Goal: Check status

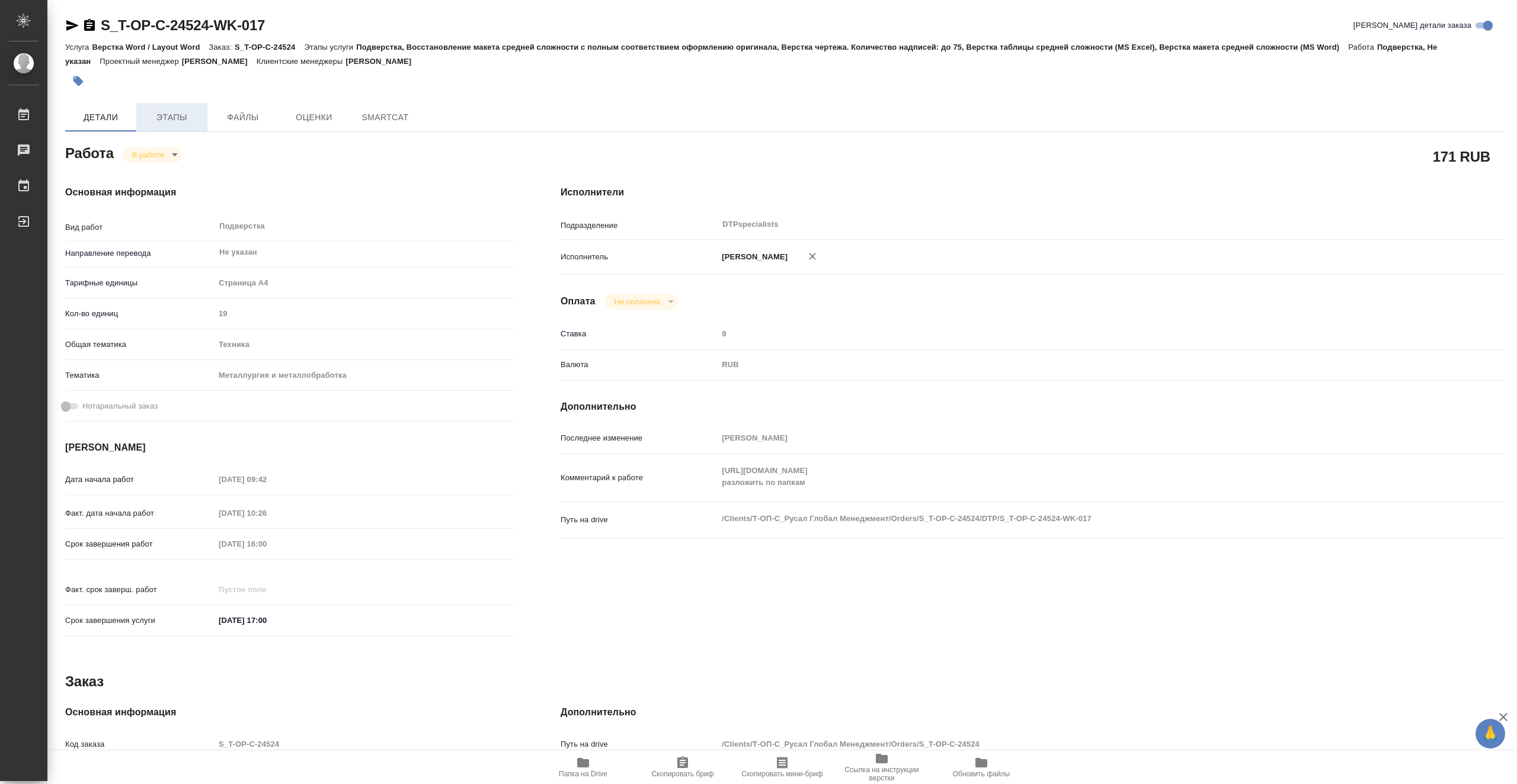
type textarea "x"
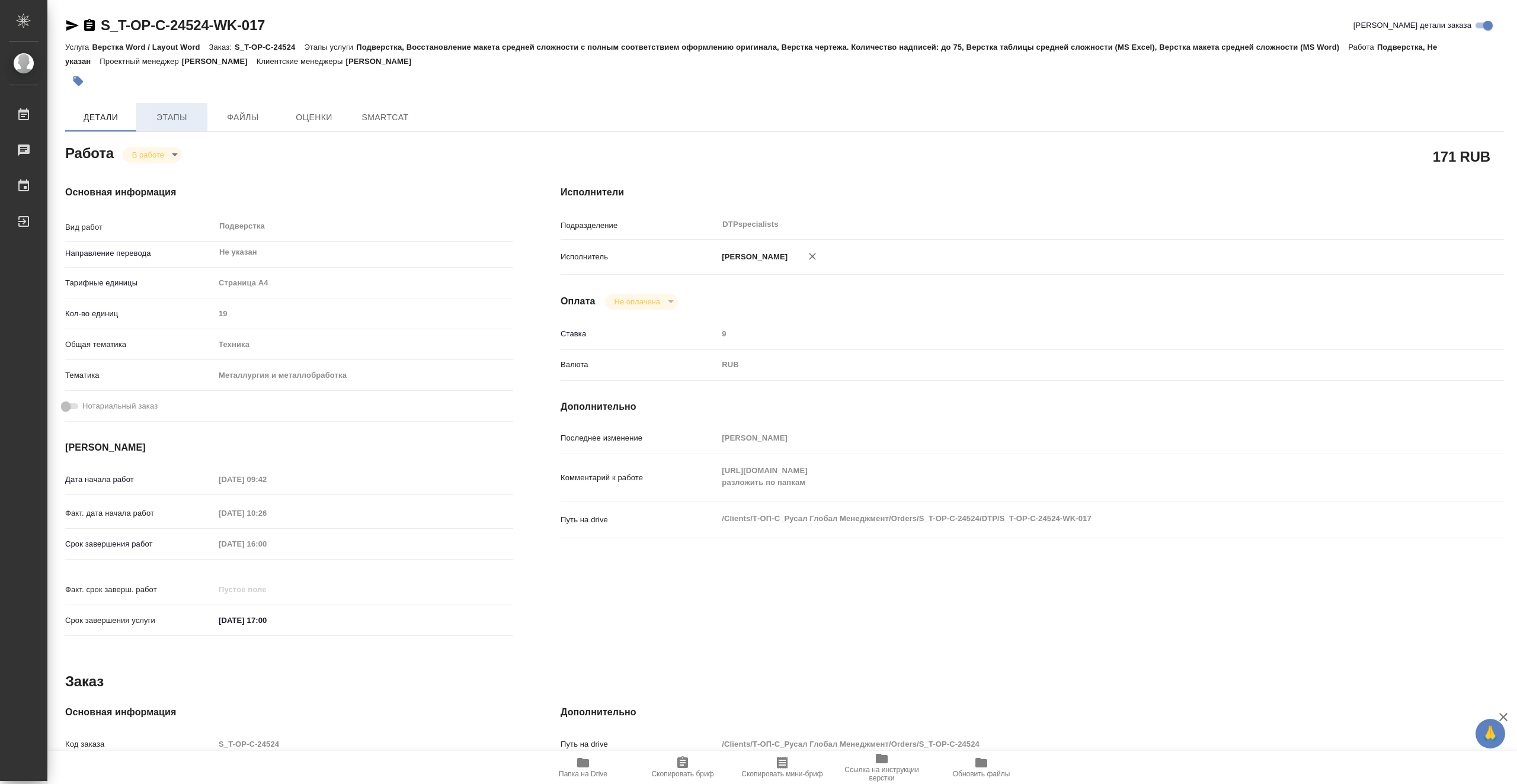
type textarea "x"
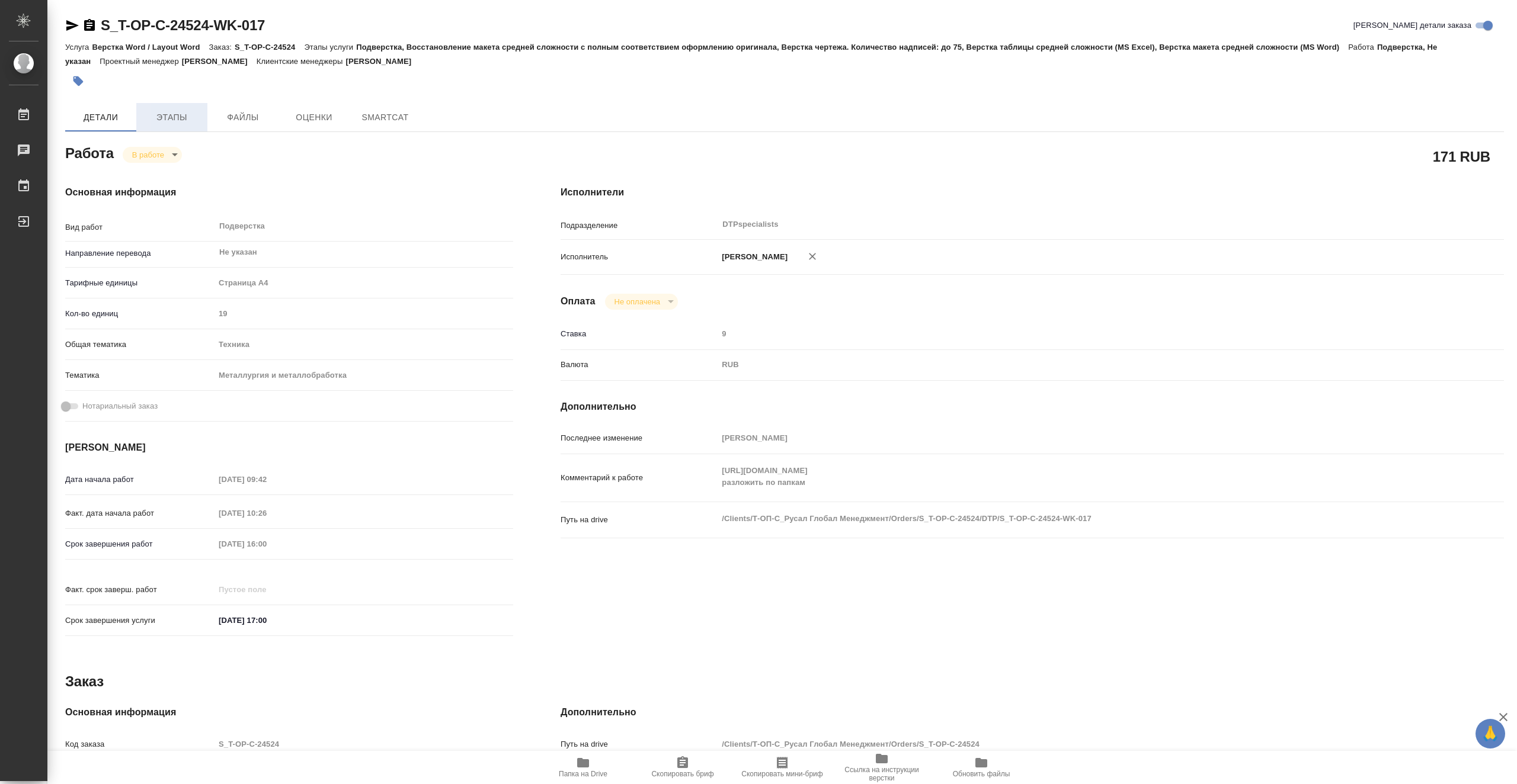
type textarea "x"
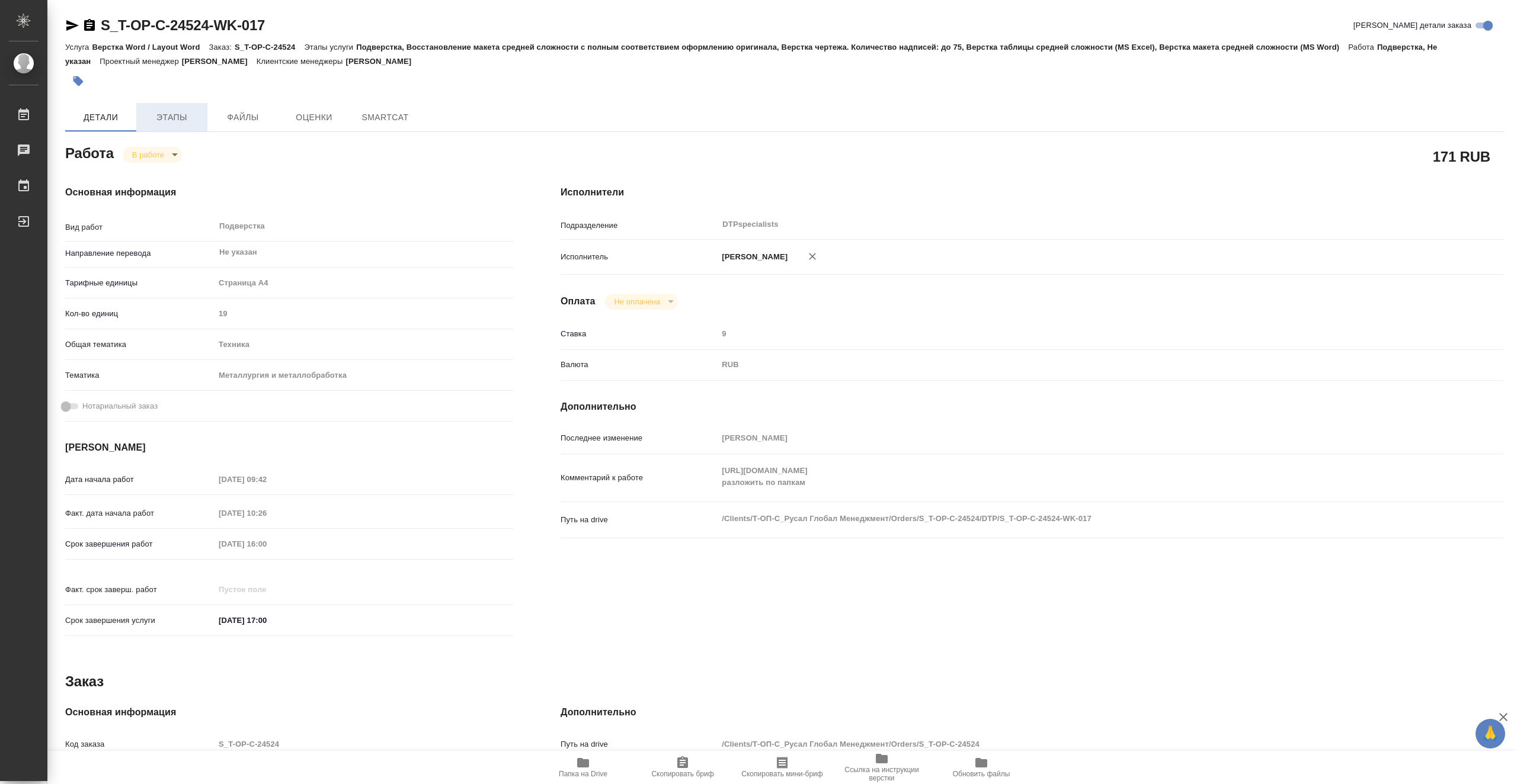
type textarea "x"
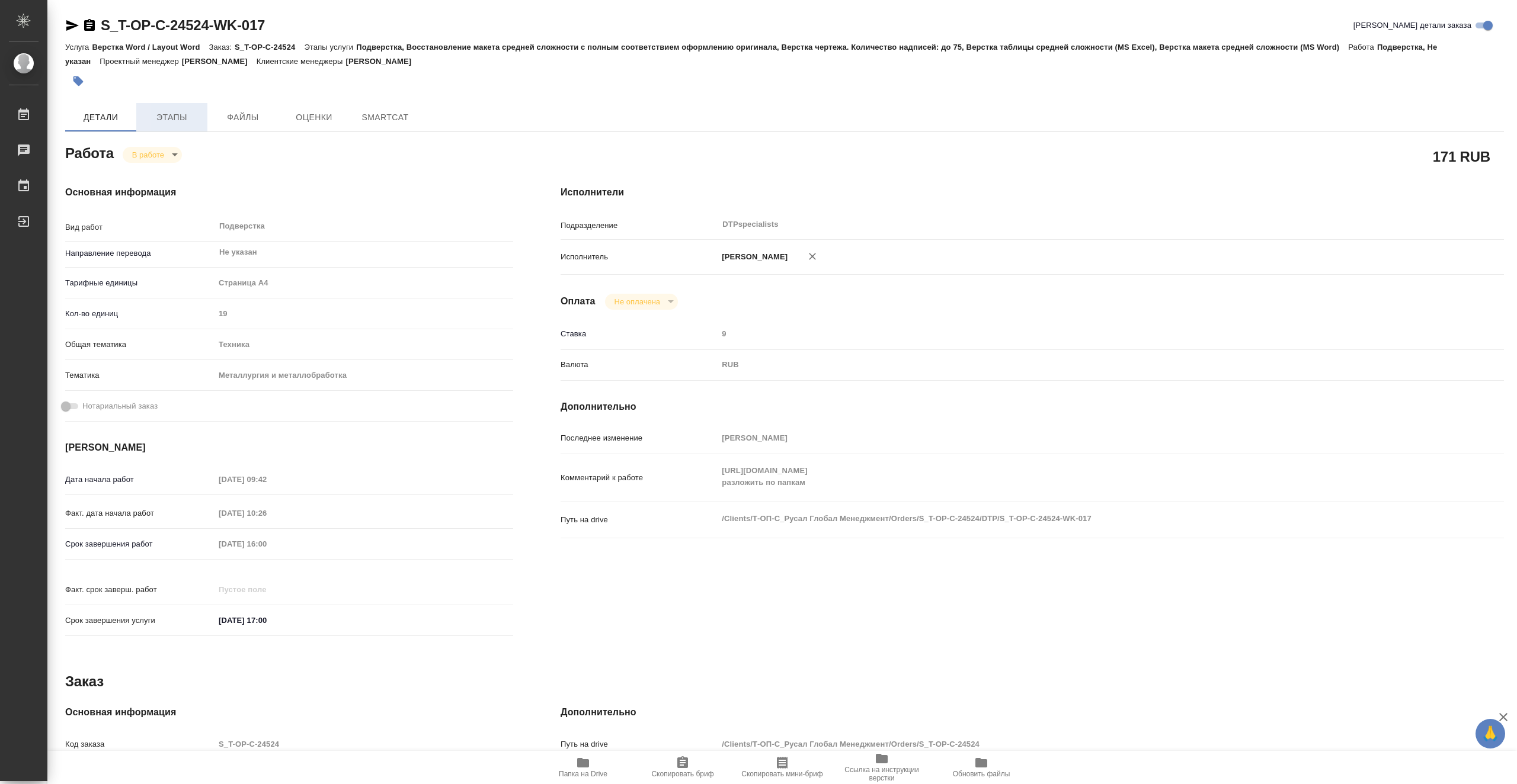
click at [172, 122] on span "Этапы" at bounding box center [172, 118] width 57 height 15
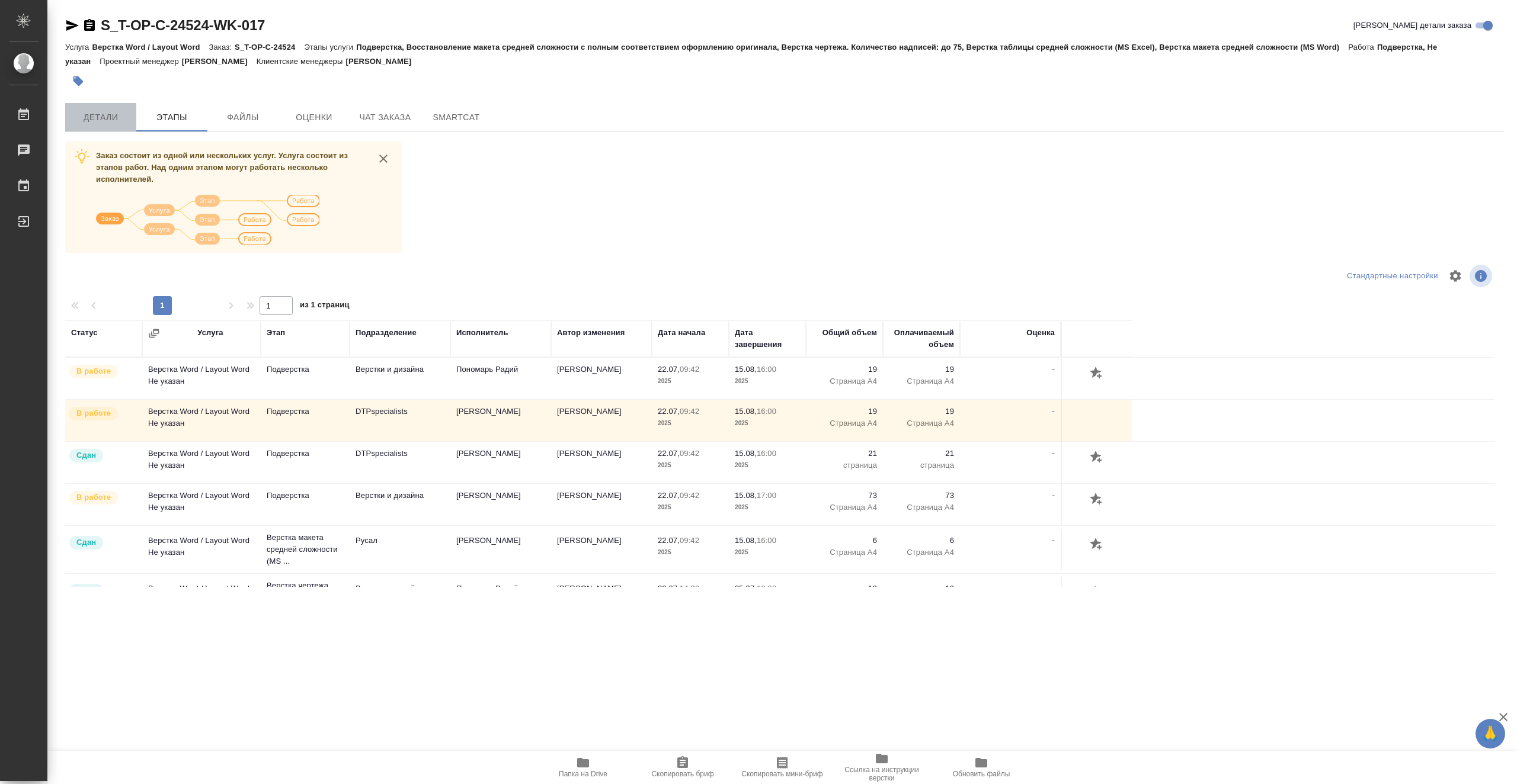
click at [82, 116] on span "Детали" at bounding box center [101, 118] width 57 height 15
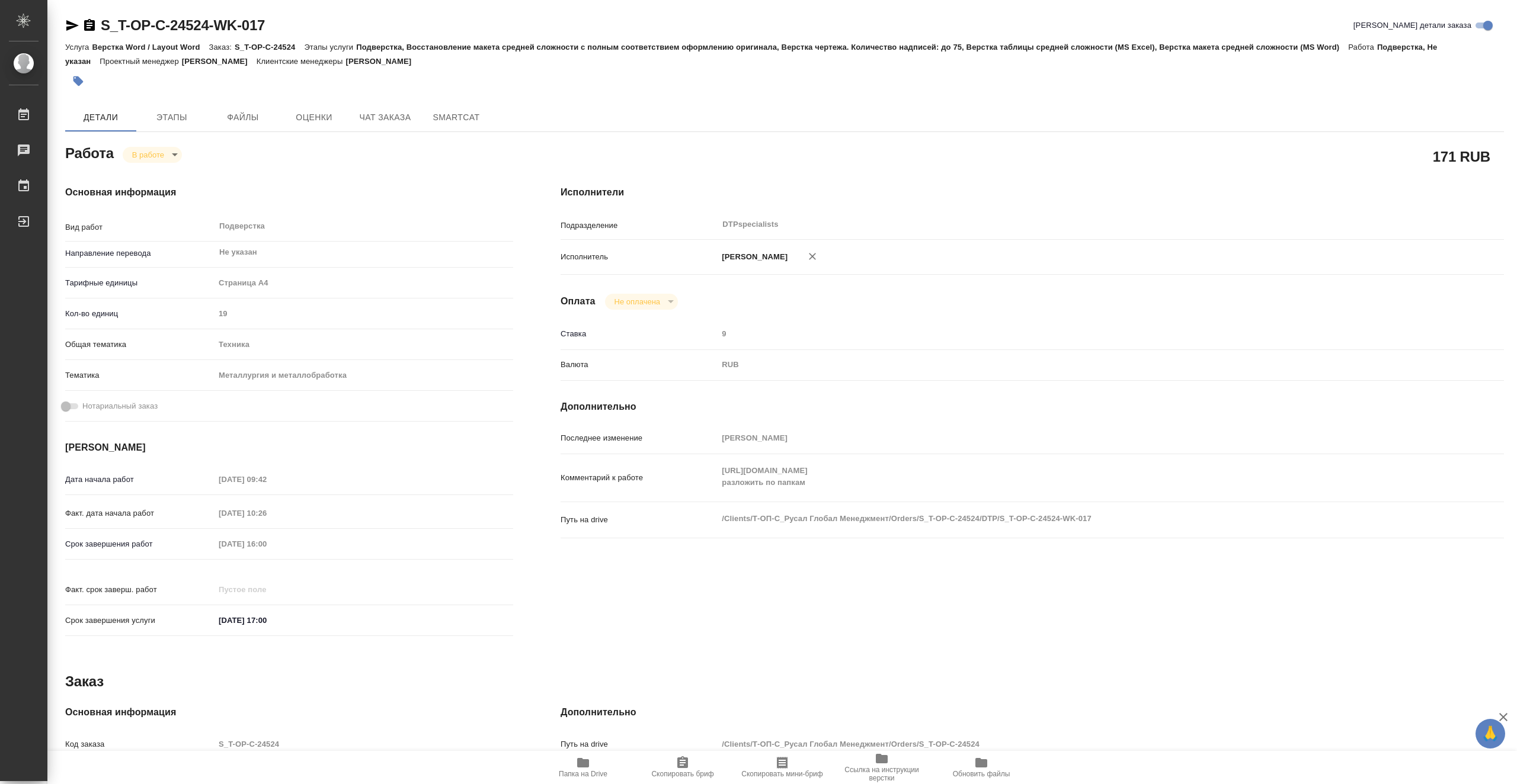
type textarea "x"
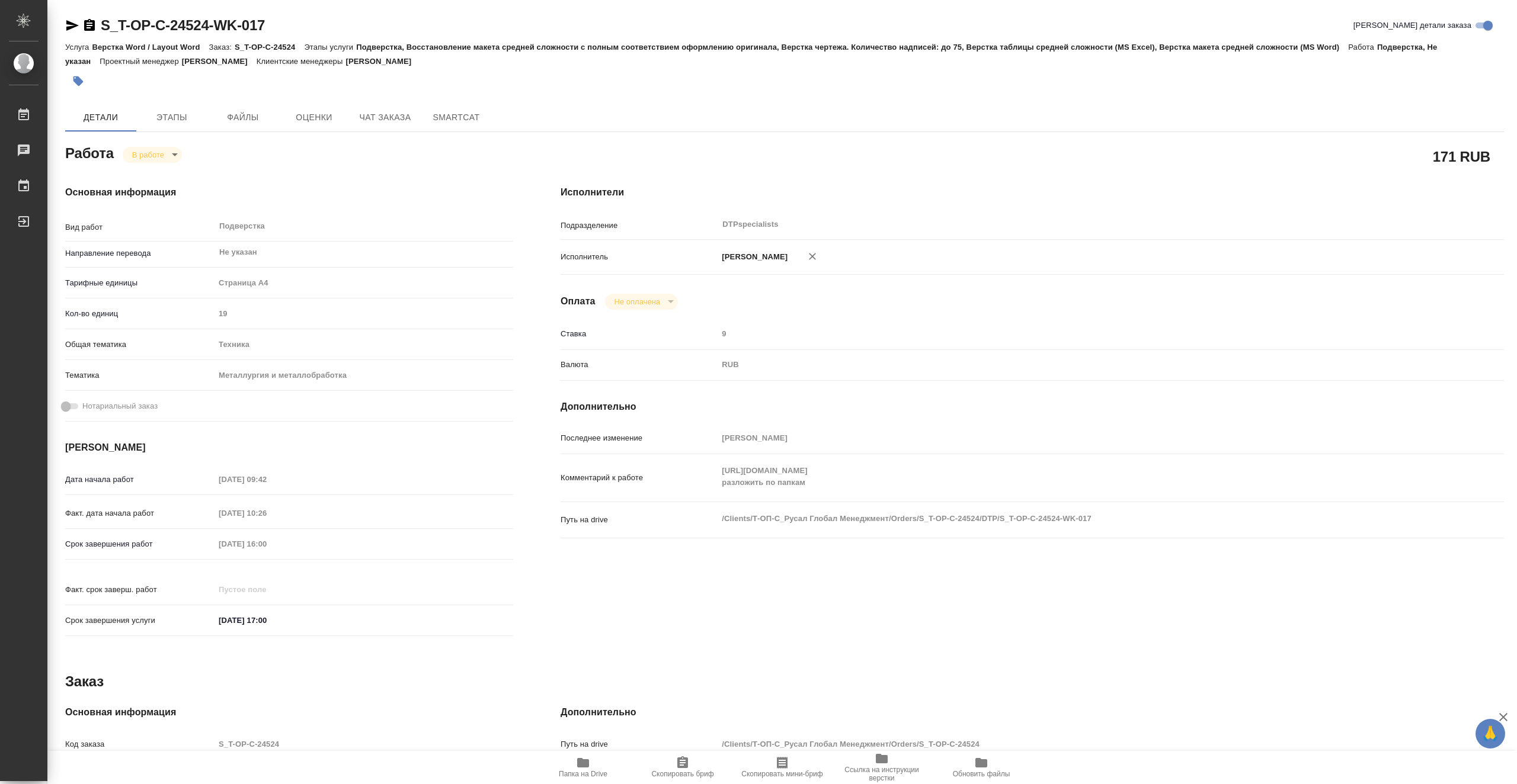
type textarea "x"
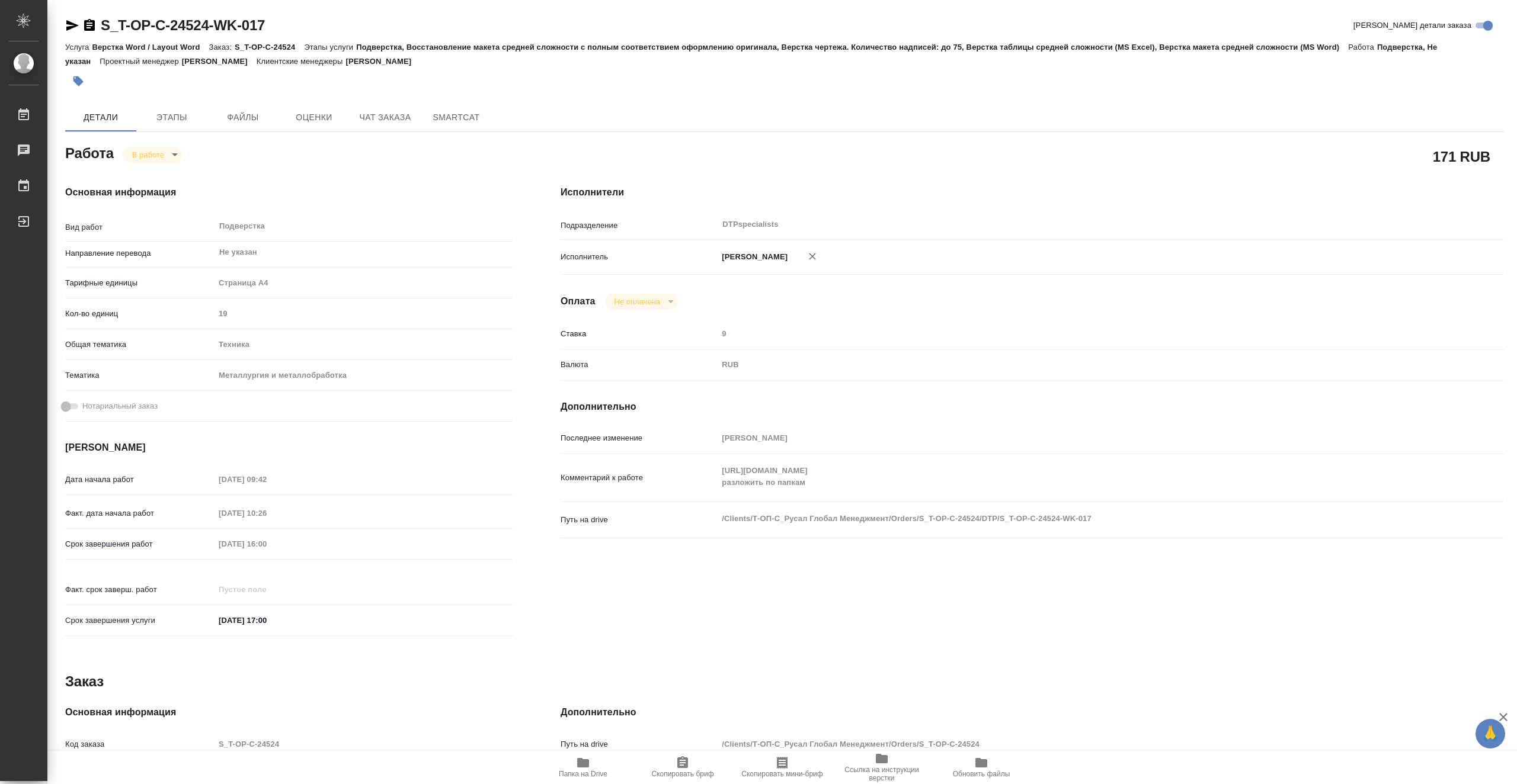
type textarea "x"
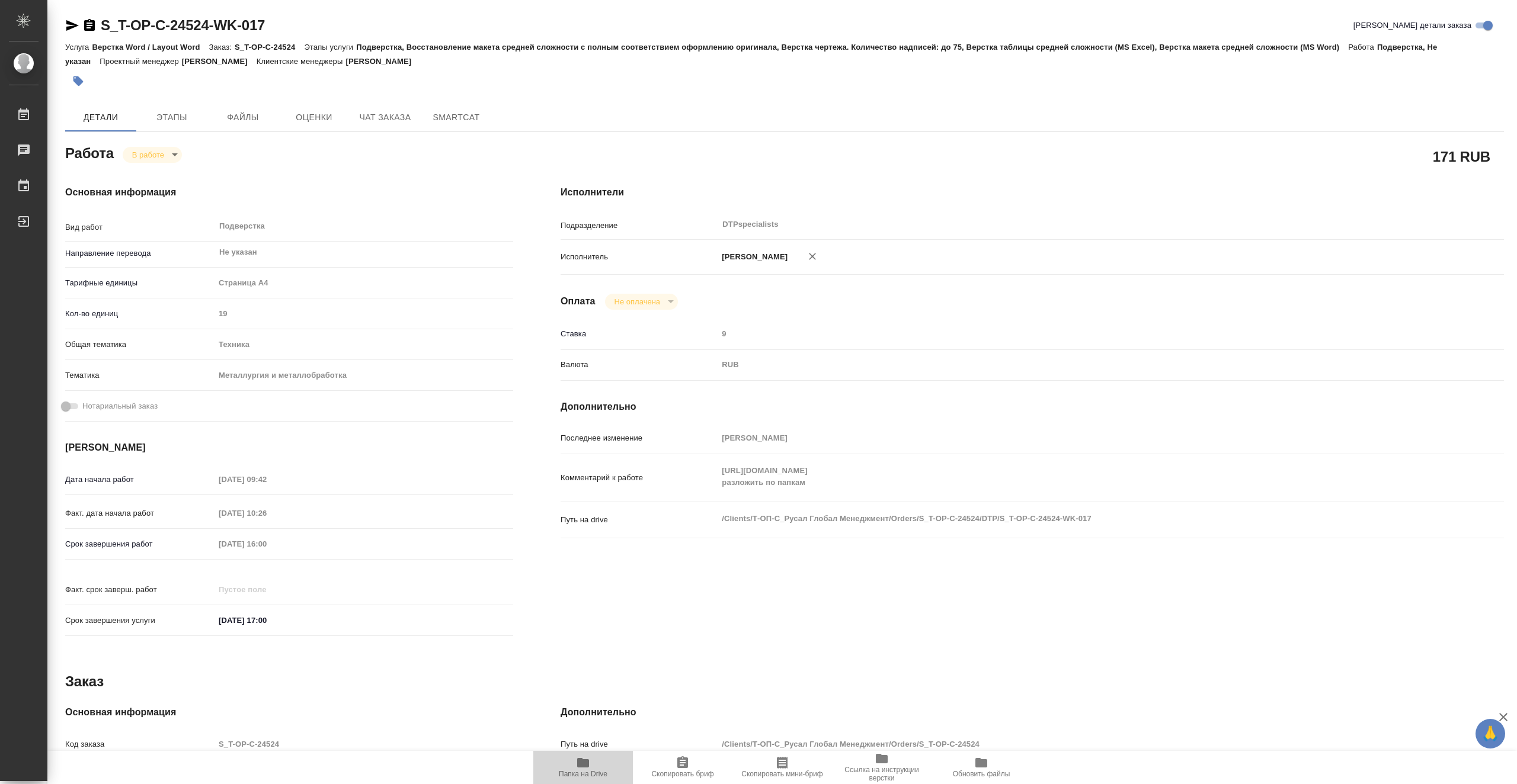
click at [587, 774] on span "Папка на Drive" at bounding box center [583, 773] width 49 height 9
click at [155, 153] on body "🙏 .cls-1 fill:#fff; AWATERA Vasiutchenko Aleksandr Работы 0 Чаты График Выйти S…" at bounding box center [758, 392] width 1517 height 784
click at [182, 173] on li "Выполнен" at bounding box center [162, 175] width 78 height 20
type textarea "x"
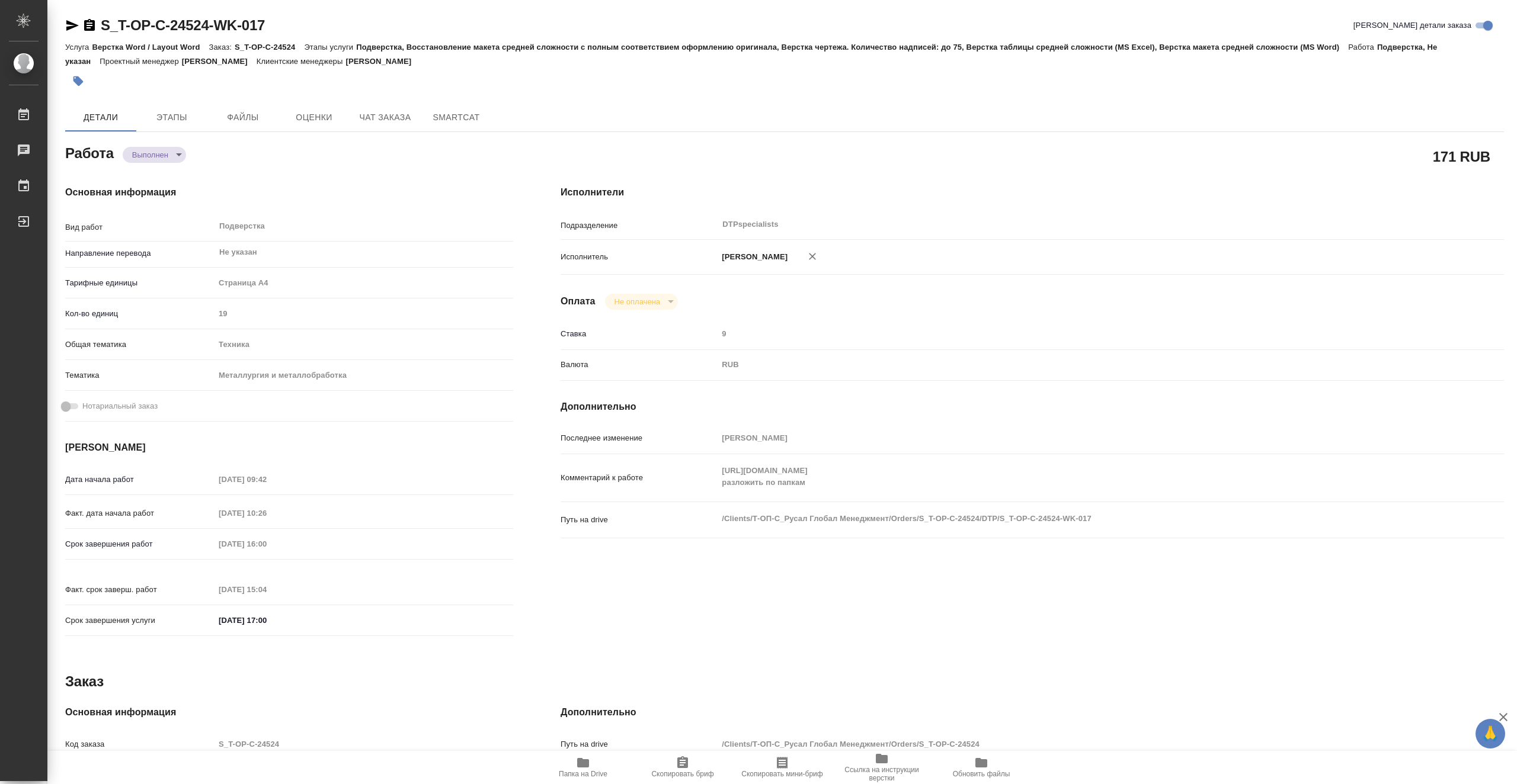
type textarea "x"
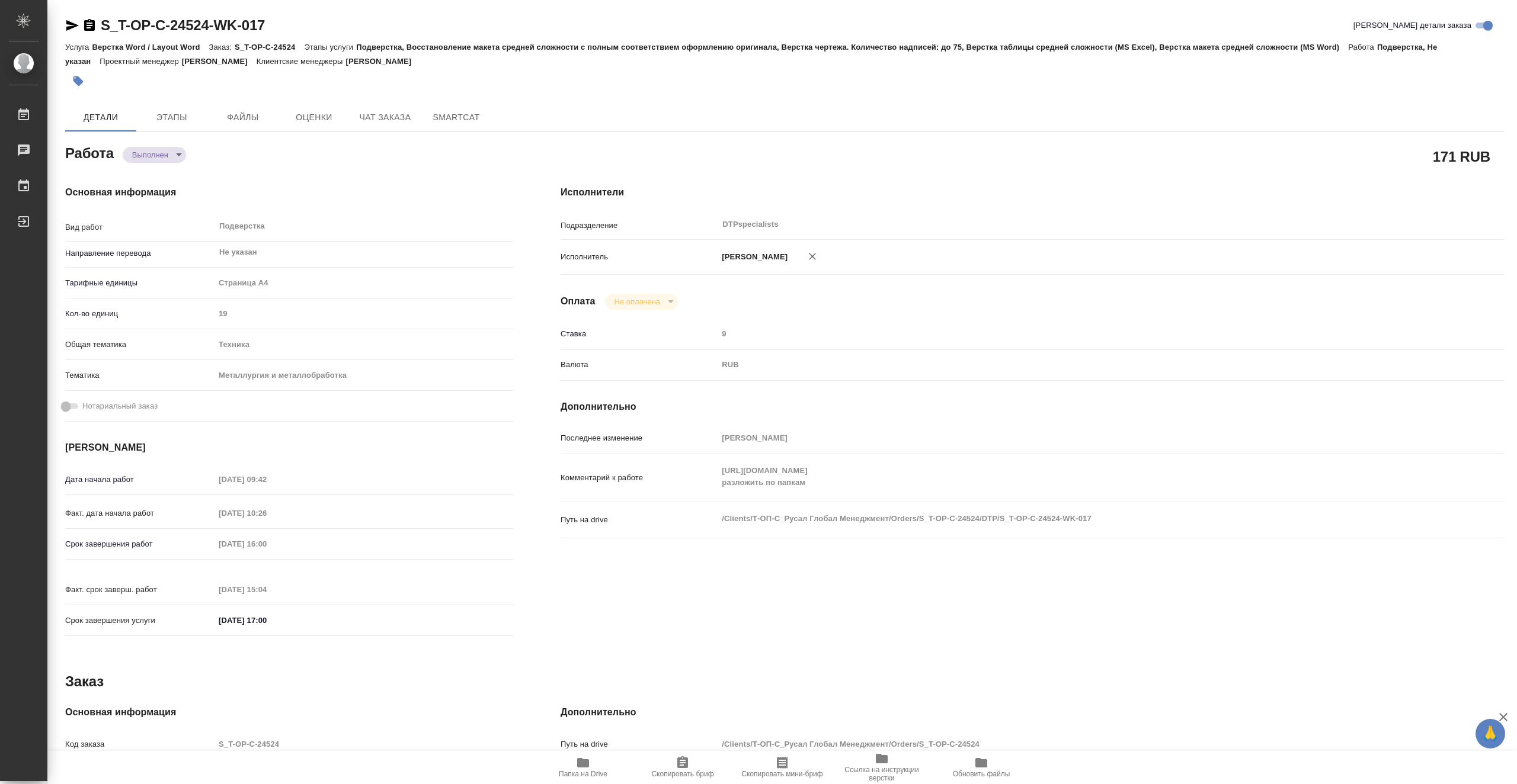
type textarea "x"
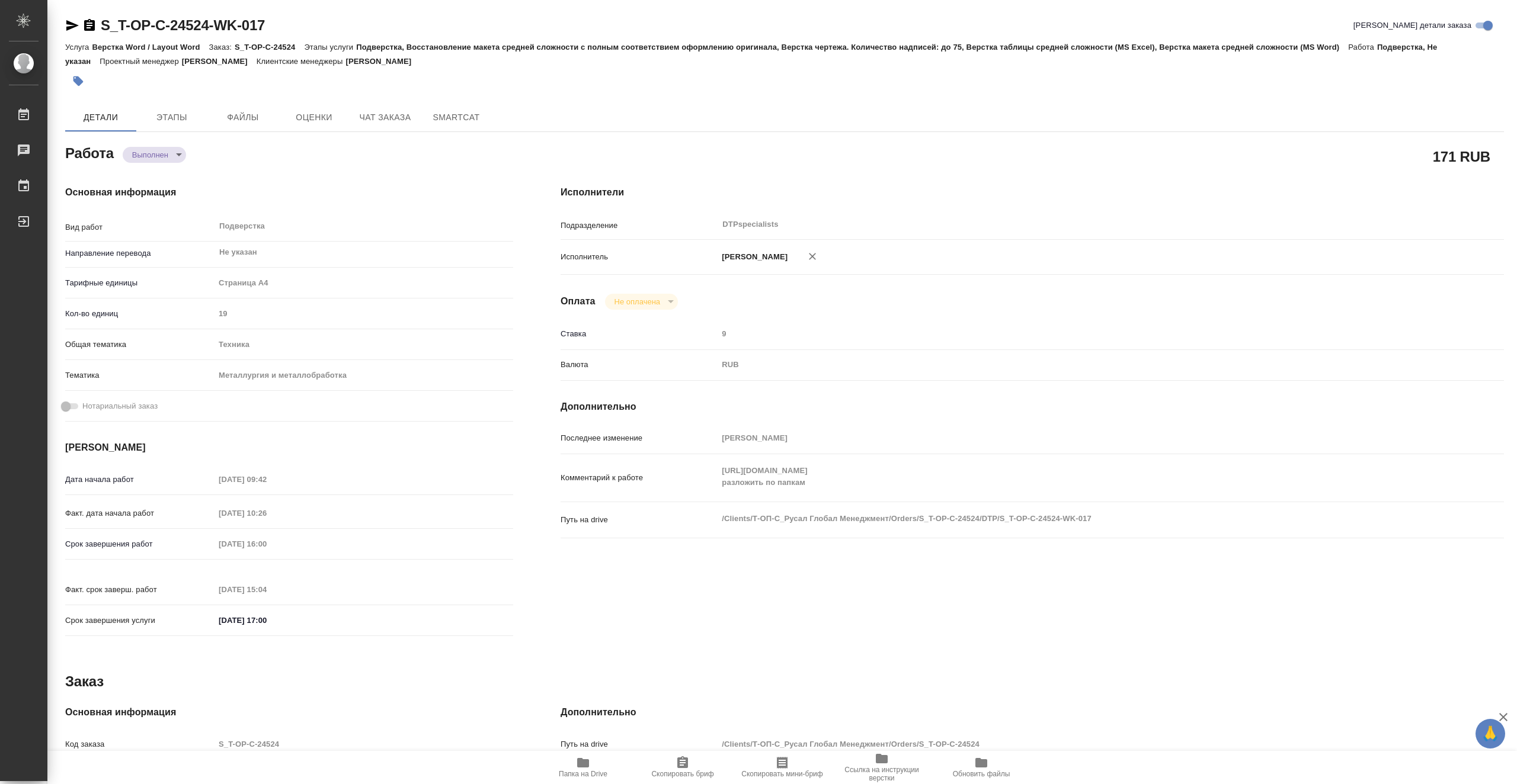
type textarea "x"
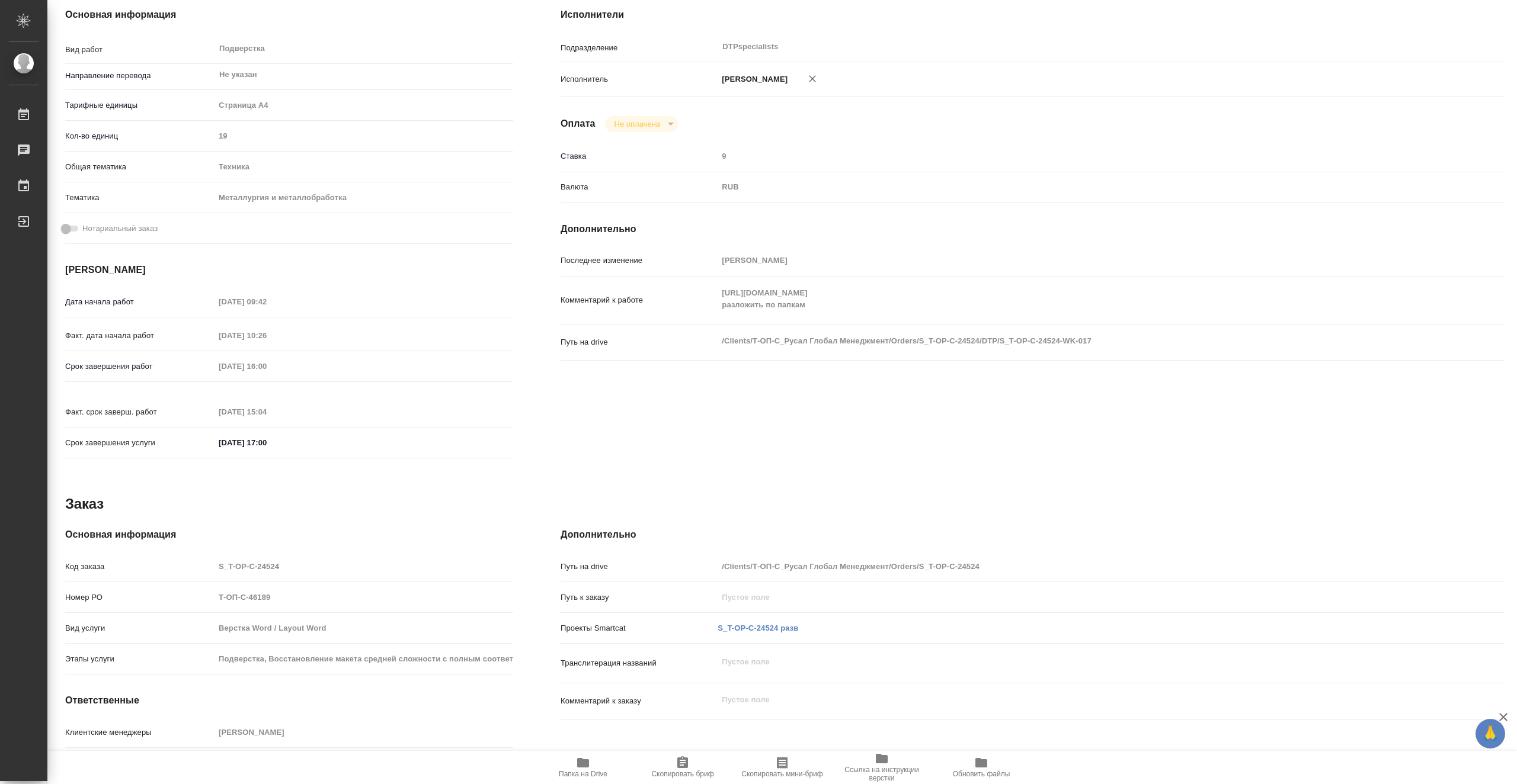
scroll to position [226, 0]
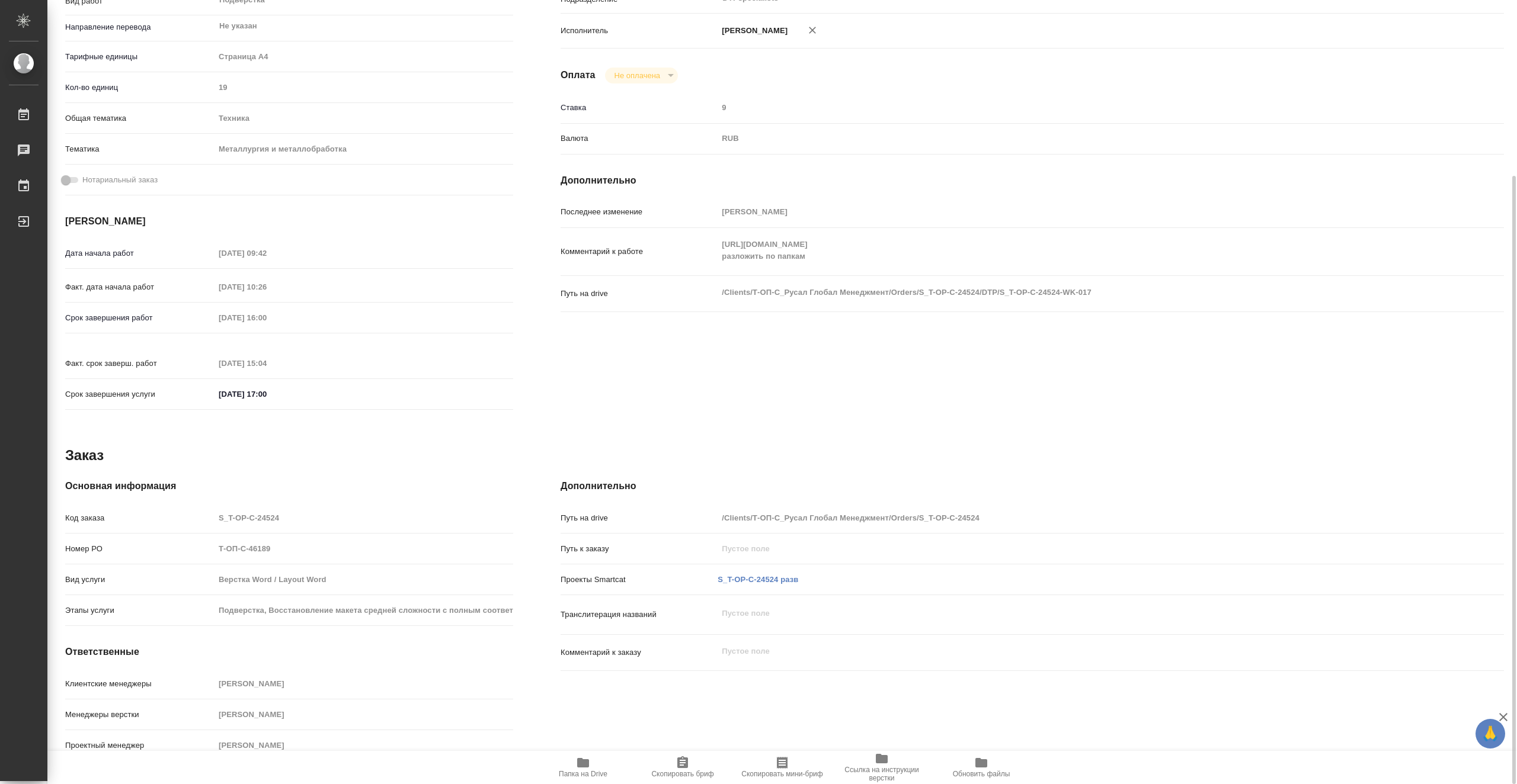
type textarea "x"
